Goal: Book appointment/travel/reservation

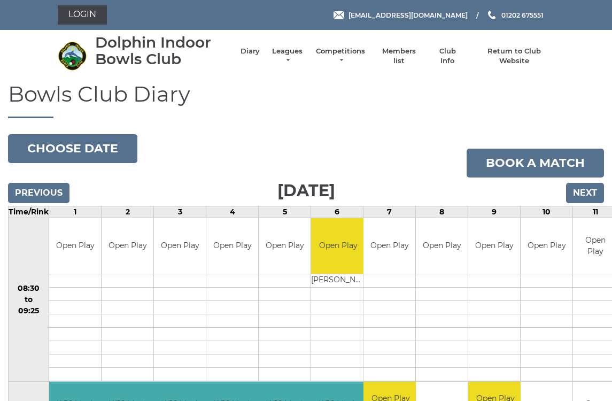
click at [592, 192] on input "Next" at bounding box center [585, 193] width 38 height 20
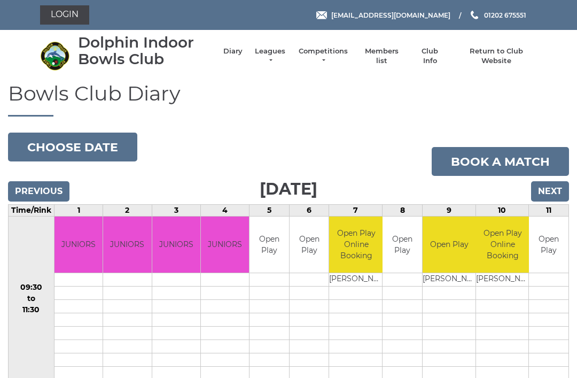
click at [563, 181] on input "Next" at bounding box center [550, 191] width 38 height 20
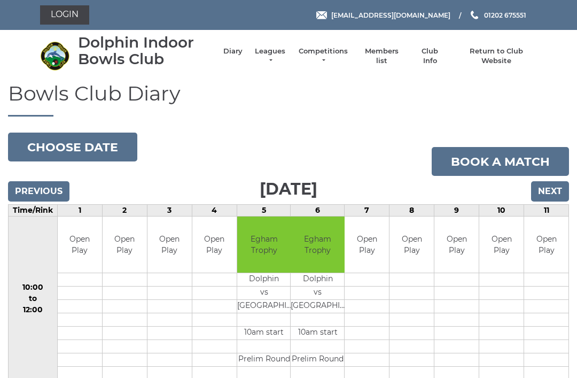
click at [561, 181] on input "Next" at bounding box center [550, 191] width 38 height 20
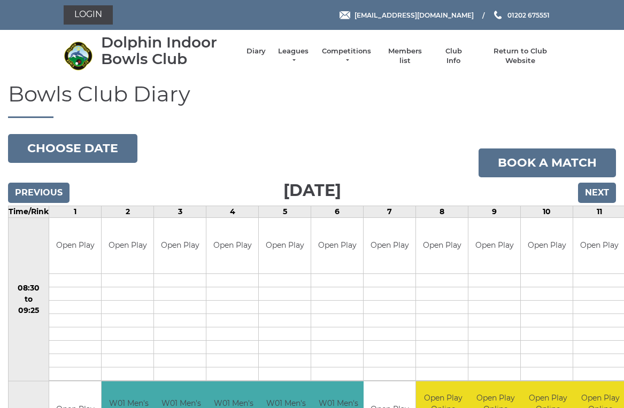
scroll to position [4, 0]
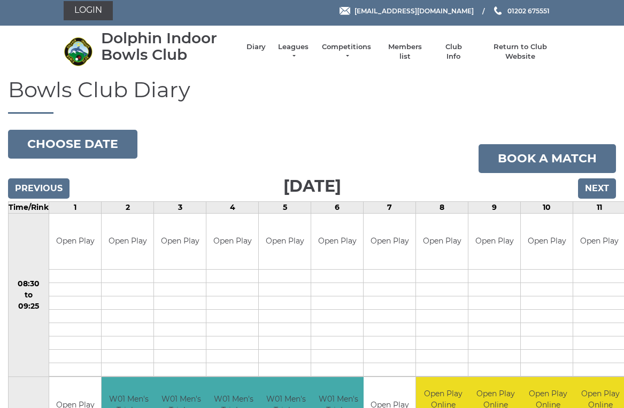
click at [604, 188] on input "Next" at bounding box center [597, 189] width 38 height 20
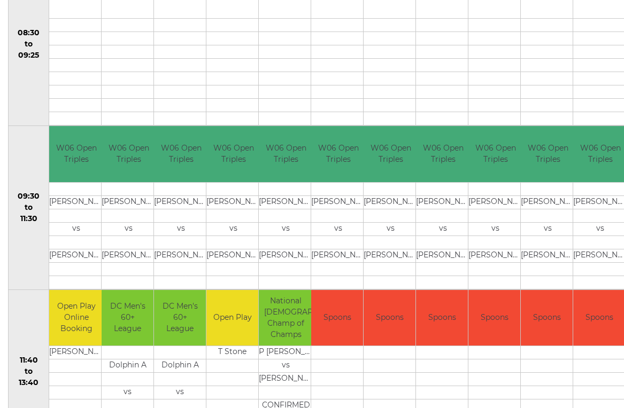
scroll to position [258, 0]
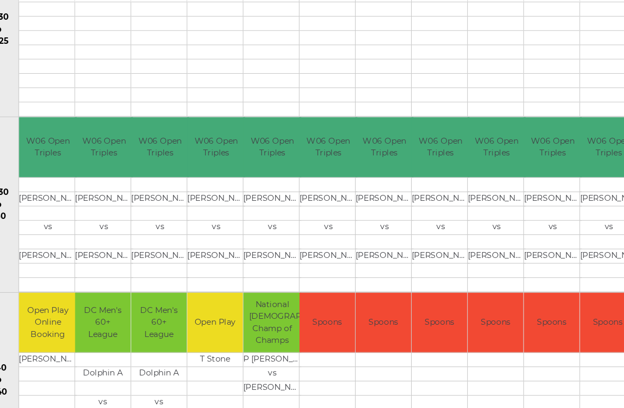
click at [9, 176] on td "09:30 to 11:30" at bounding box center [29, 192] width 41 height 164
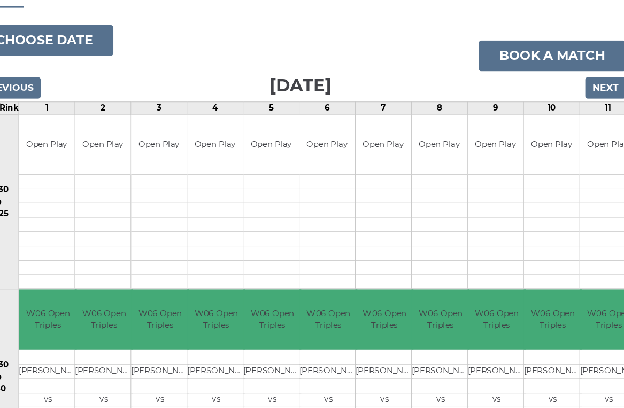
scroll to position [111, 0]
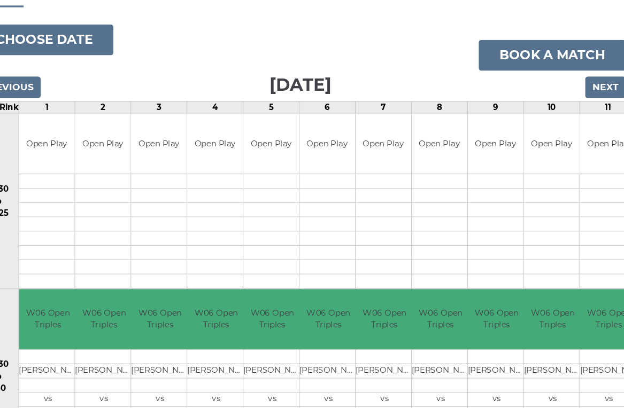
click at [578, 76] on input "Next" at bounding box center [597, 82] width 38 height 20
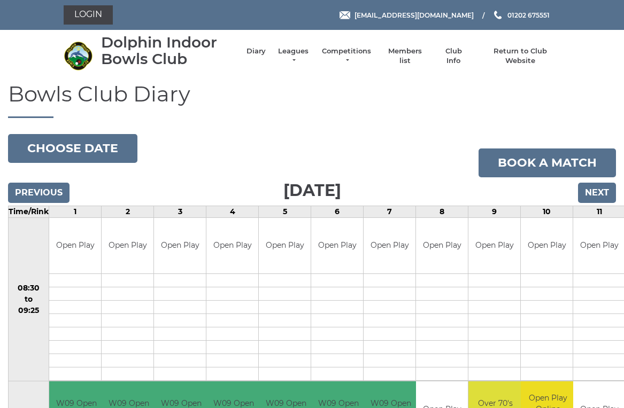
click at [602, 190] on input "Next" at bounding box center [597, 193] width 38 height 20
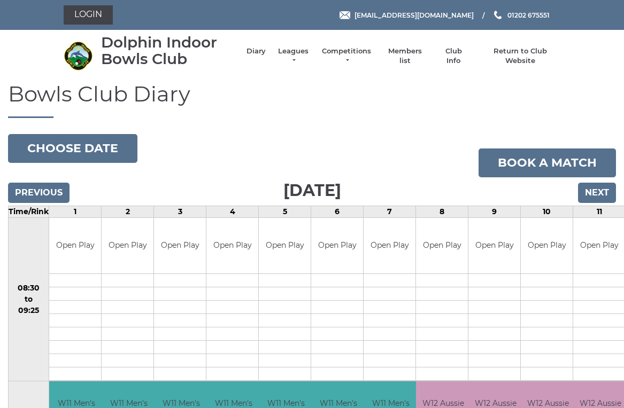
click at [25, 183] on input "Previous" at bounding box center [38, 193] width 61 height 20
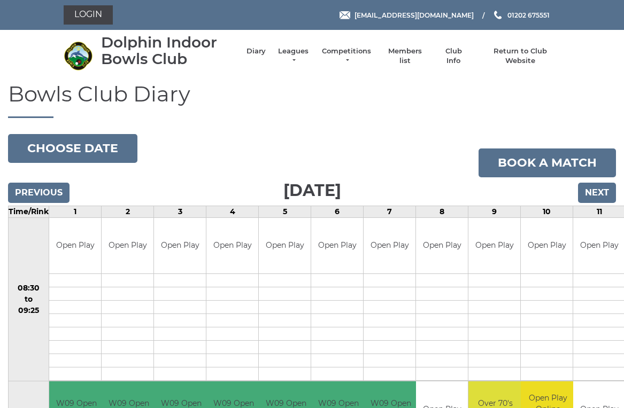
scroll to position [4, 0]
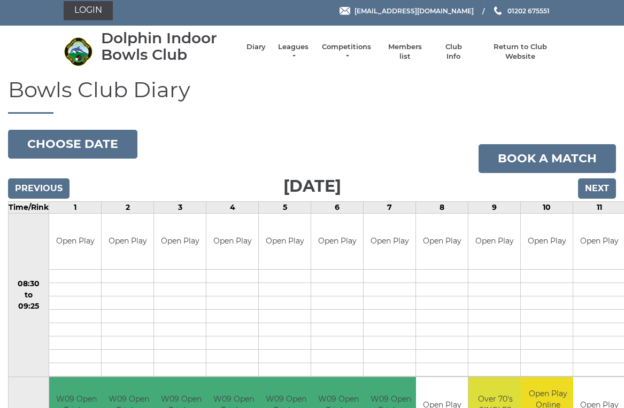
click at [24, 175] on div "Previous Next" at bounding box center [312, 181] width 608 height 16
click at [25, 179] on input "Previous" at bounding box center [38, 189] width 61 height 20
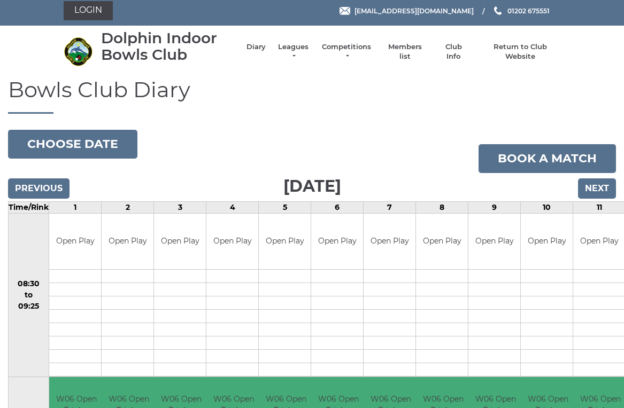
scroll to position [4, 0]
click at [27, 179] on input "Previous" at bounding box center [38, 189] width 61 height 20
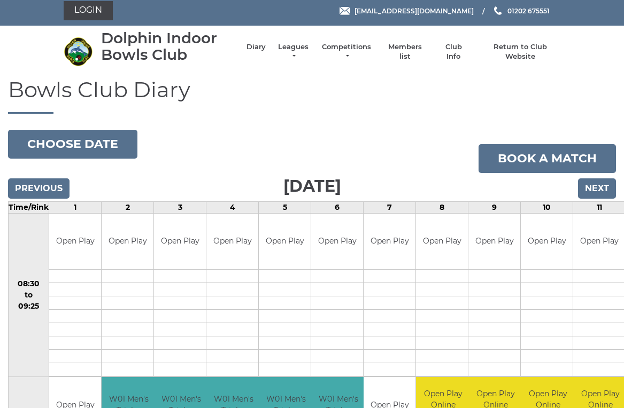
click at [23, 186] on input "Previous" at bounding box center [38, 189] width 61 height 20
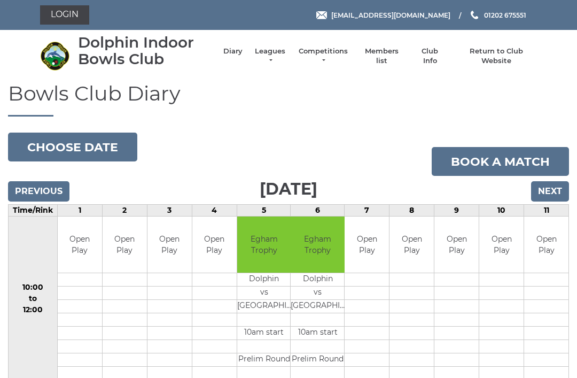
click at [22, 187] on input "Previous" at bounding box center [38, 191] width 61 height 20
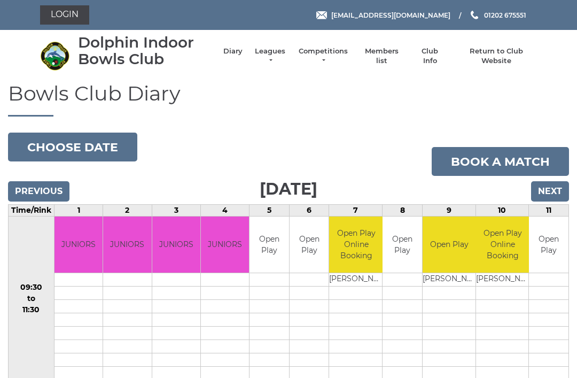
click at [28, 187] on input "Previous" at bounding box center [38, 191] width 61 height 20
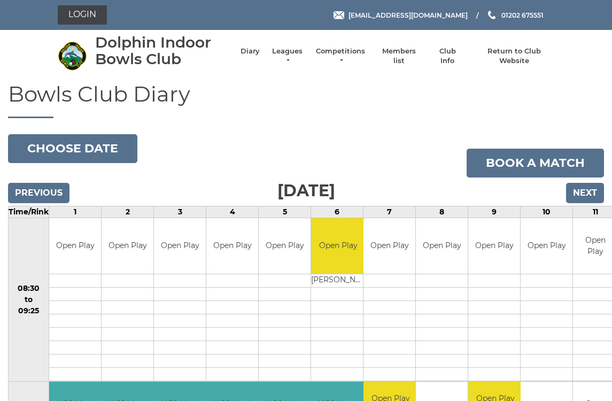
scroll to position [3, 0]
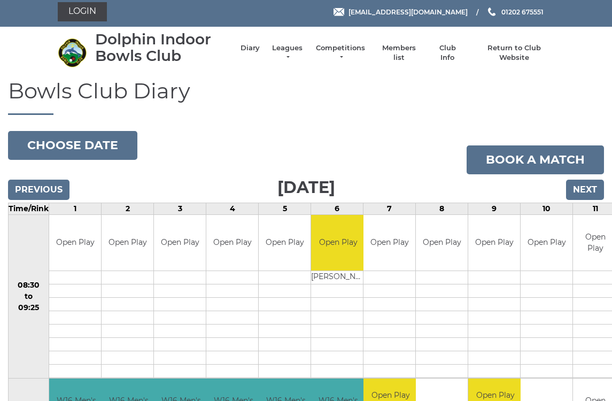
click at [23, 198] on input "Previous" at bounding box center [38, 190] width 61 height 20
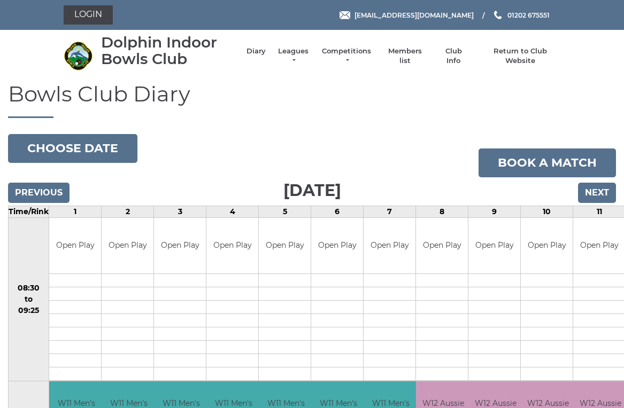
click at [21, 188] on input "Previous" at bounding box center [38, 193] width 61 height 20
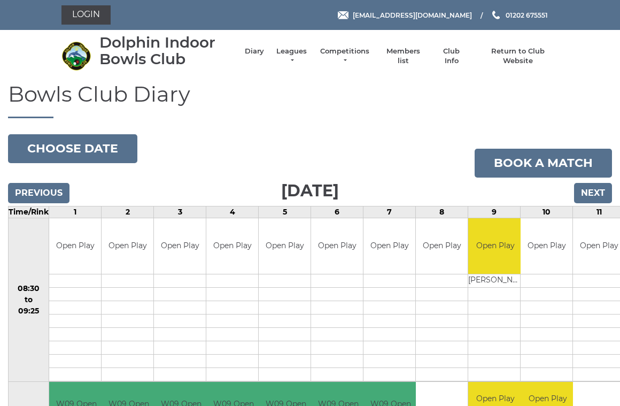
click at [27, 183] on input "Previous" at bounding box center [38, 193] width 61 height 20
